Goal: Navigation & Orientation: Find specific page/section

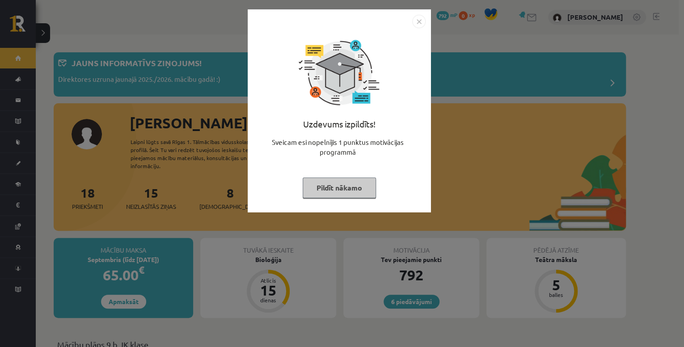
click at [420, 23] on img "Close" at bounding box center [418, 21] width 13 height 13
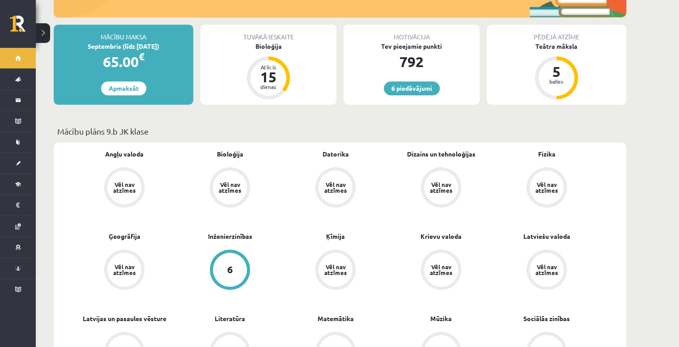
scroll to position [215, 0]
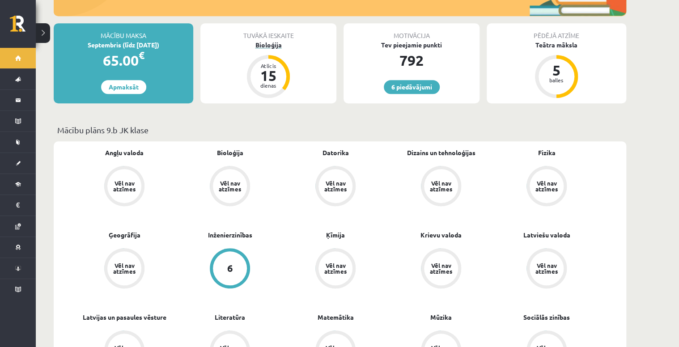
click at [279, 40] on div "Bioloģija" at bounding box center [268, 44] width 136 height 9
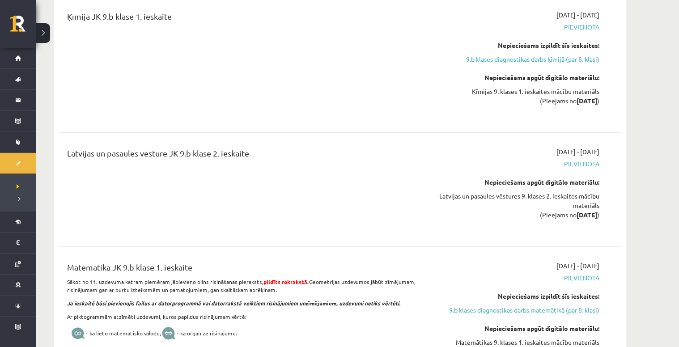
scroll to position [2899, 0]
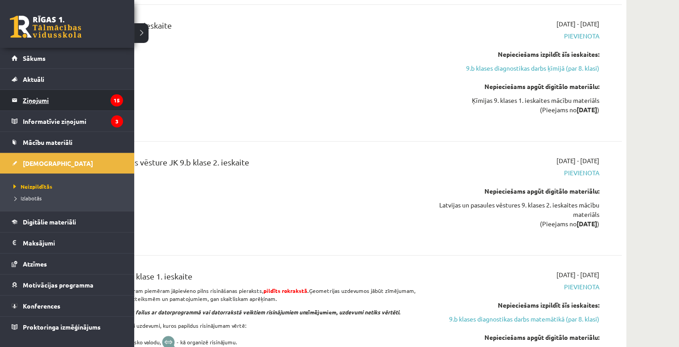
click at [41, 100] on legend "Ziņojumi 15" at bounding box center [73, 100] width 100 height 21
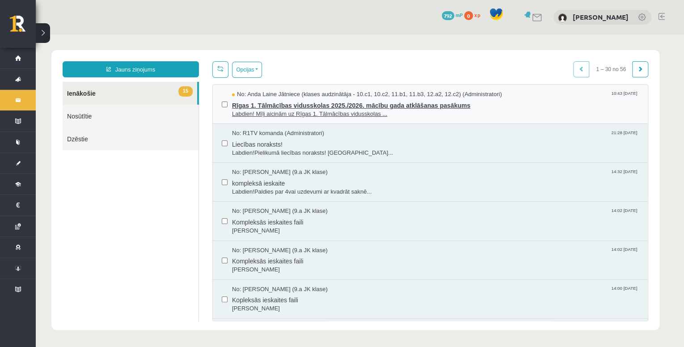
click at [540, 93] on div "No: Anda Laine Jātniece (klases audzinātāja - 10.c1, 10.c2, 11.b1, 11.b3, 12.a2…" at bounding box center [435, 94] width 407 height 8
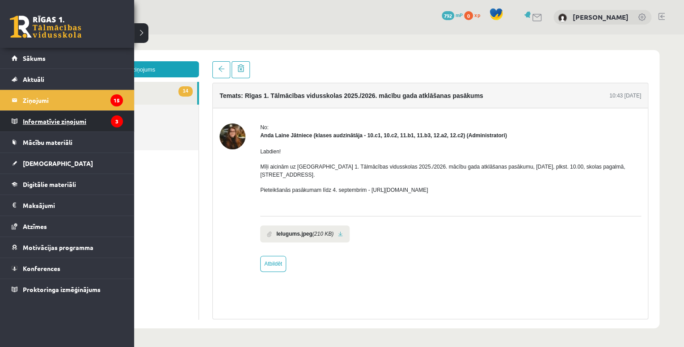
click at [45, 122] on legend "Informatīvie ziņojumi 3" at bounding box center [73, 121] width 100 height 21
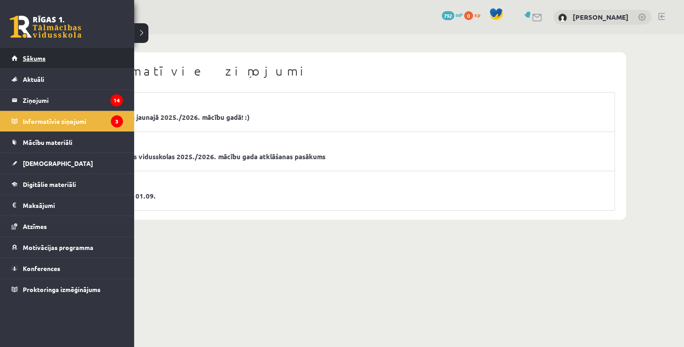
click at [44, 65] on link "Sākums" at bounding box center [67, 58] width 111 height 21
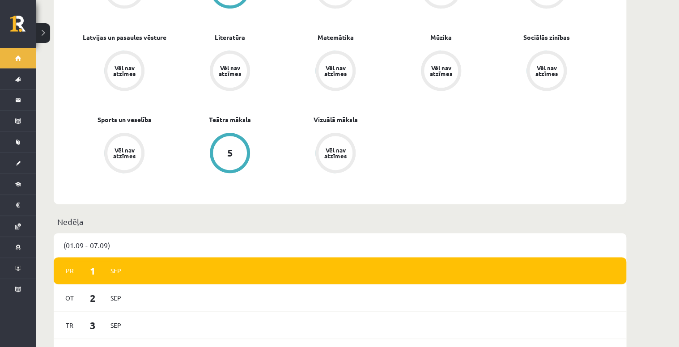
scroll to position [429, 0]
